Goal: Information Seeking & Learning: Learn about a topic

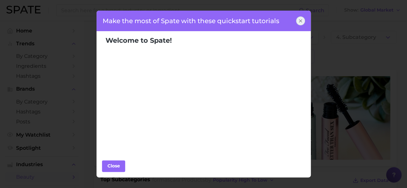
click at [300, 20] on icon at bounding box center [300, 20] width 5 height 5
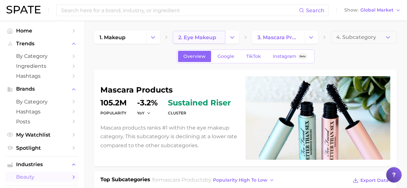
click at [210, 39] on span "2. eye makeup" at bounding box center [197, 37] width 38 height 6
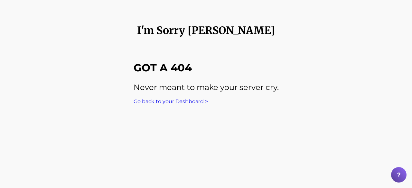
click at [162, 102] on link "Go back to your Dashboard >" at bounding box center [171, 101] width 74 height 6
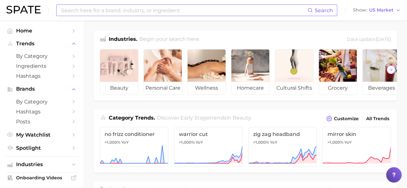
drag, startPoint x: 86, startPoint y: 12, endPoint x: 88, endPoint y: 14, distance: 3.4
click at [88, 14] on input at bounding box center [183, 10] width 247 height 11
type input "lip stain"
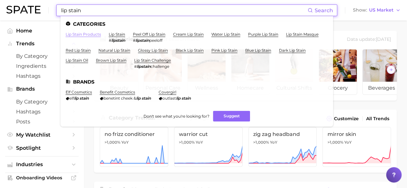
click at [88, 32] on link "lip stain products" at bounding box center [83, 34] width 35 height 5
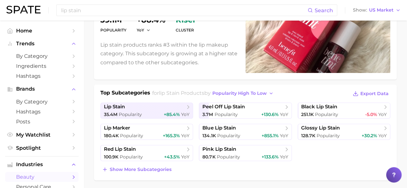
scroll to position [88, 0]
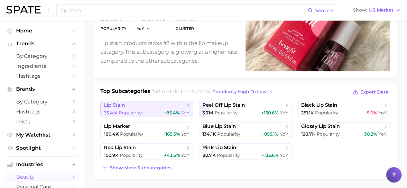
click at [170, 112] on span "+85.4%" at bounding box center [172, 113] width 16 height 6
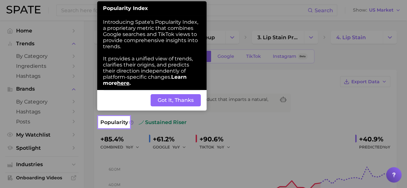
click at [181, 101] on button "Got It, Thanks" at bounding box center [176, 100] width 50 height 12
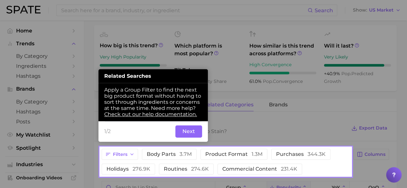
scroll to position [223, 0]
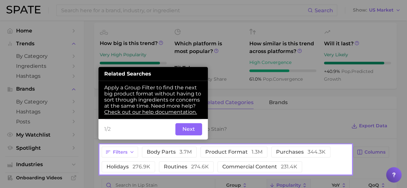
click at [186, 132] on button "Next" at bounding box center [188, 129] width 27 height 12
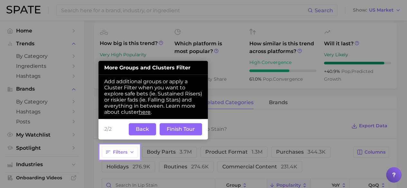
click at [181, 129] on button "Finish Tour" at bounding box center [181, 129] width 42 height 12
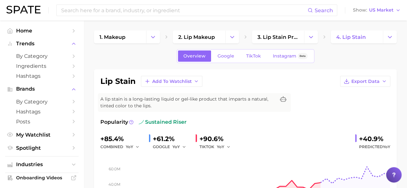
scroll to position [1, 0]
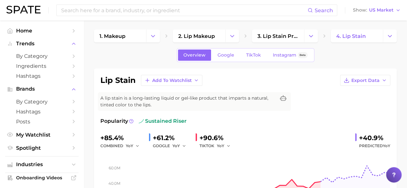
click at [127, 78] on h1 "lip stain" at bounding box center [117, 81] width 35 height 8
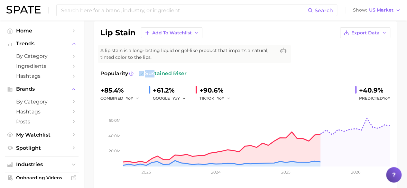
drag, startPoint x: 153, startPoint y: 73, endPoint x: 193, endPoint y: 73, distance: 39.9
click at [193, 73] on div "Popularity sustained riser" at bounding box center [245, 74] width 290 height 8
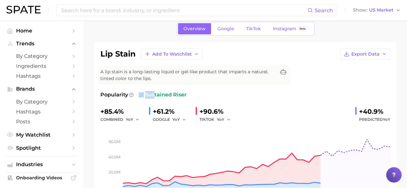
scroll to position [26, 0]
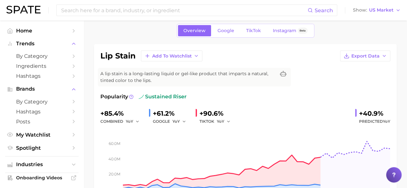
click at [373, 113] on div "+40.9%" at bounding box center [374, 113] width 31 height 10
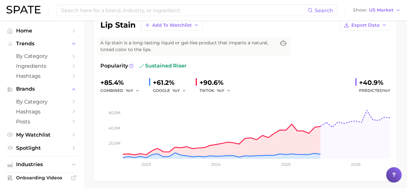
scroll to position [67, 0]
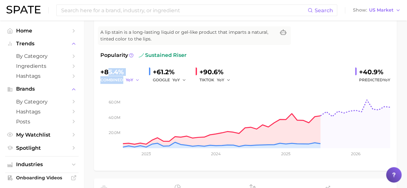
drag, startPoint x: 107, startPoint y: 72, endPoint x: 133, endPoint y: 78, distance: 26.4
click at [133, 78] on div "+85.4% combined YoY" at bounding box center [121, 75] width 43 height 17
click at [116, 73] on div "+85.4%" at bounding box center [121, 72] width 43 height 10
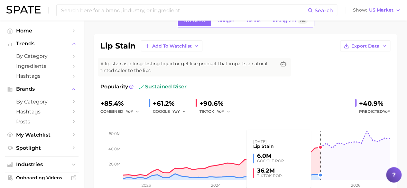
scroll to position [36, 0]
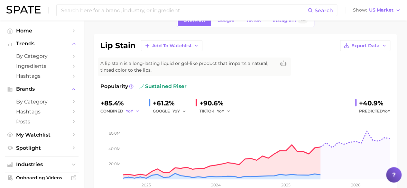
click at [131, 111] on span "YoY" at bounding box center [129, 110] width 7 height 5
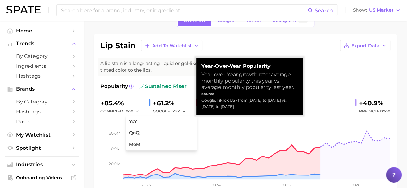
drag, startPoint x: 202, startPoint y: 99, endPoint x: 246, endPoint y: 109, distance: 44.6
click at [246, 109] on div "Google, TikTok US - from [DATE] to [DATE] vs. [DATE] to [DATE]" at bounding box center [249, 103] width 97 height 13
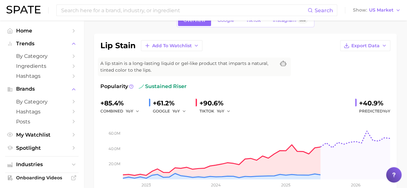
copy div "Google, TikTok US - from [DATE] to [DATE] vs. [DATE] to [DATE]"
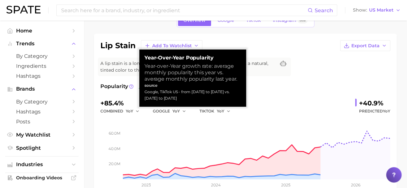
drag, startPoint x: 183, startPoint y: 98, endPoint x: 144, endPoint y: 93, distance: 39.3
click at [144, 93] on div "Google, TikTok US - from [DATE] to [DATE] vs. [DATE] to [DATE]" at bounding box center [192, 95] width 97 height 13
copy div "Google, TikTok US - from [DATE] to [DATE] vs. [DATE] to [DATE]"
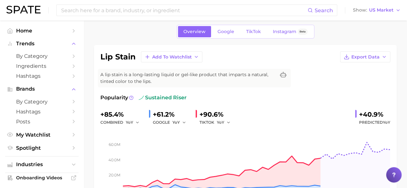
scroll to position [24, 0]
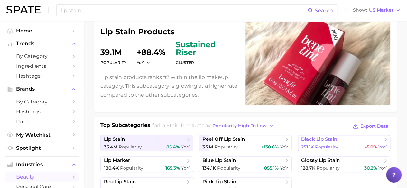
scroll to position [76, 0]
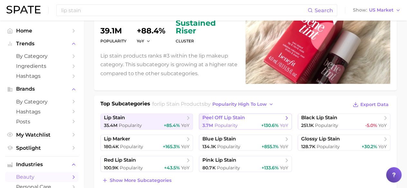
click at [269, 121] on link "peel off lip stain 3.7m Popularity +130.6% YoY" at bounding box center [245, 122] width 93 height 16
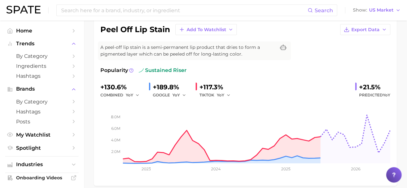
scroll to position [52, 0]
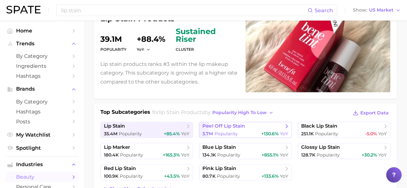
scroll to position [68, 0]
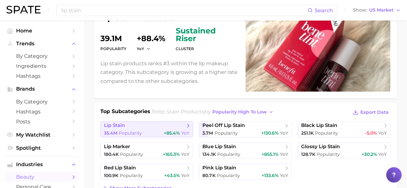
click at [183, 127] on span "lip stain" at bounding box center [144, 126] width 81 height 6
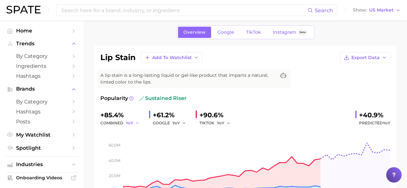
scroll to position [24, 0]
click at [120, 117] on div "+85.4%" at bounding box center [121, 115] width 43 height 10
click at [136, 123] on icon "button" at bounding box center [137, 123] width 5 height 5
click at [132, 99] on icon at bounding box center [131, 99] width 5 height 5
